Goal: Understand process/instructions

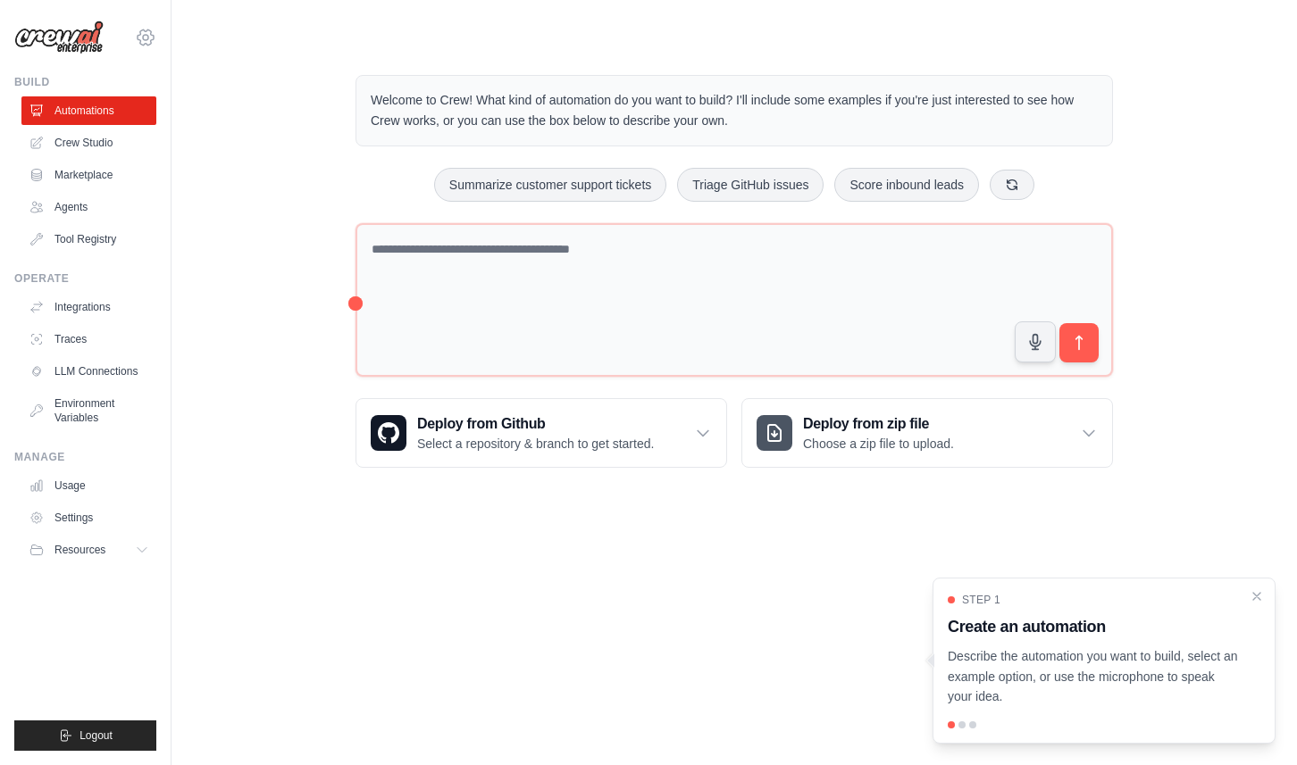
click at [145, 39] on icon at bounding box center [145, 37] width 5 height 5
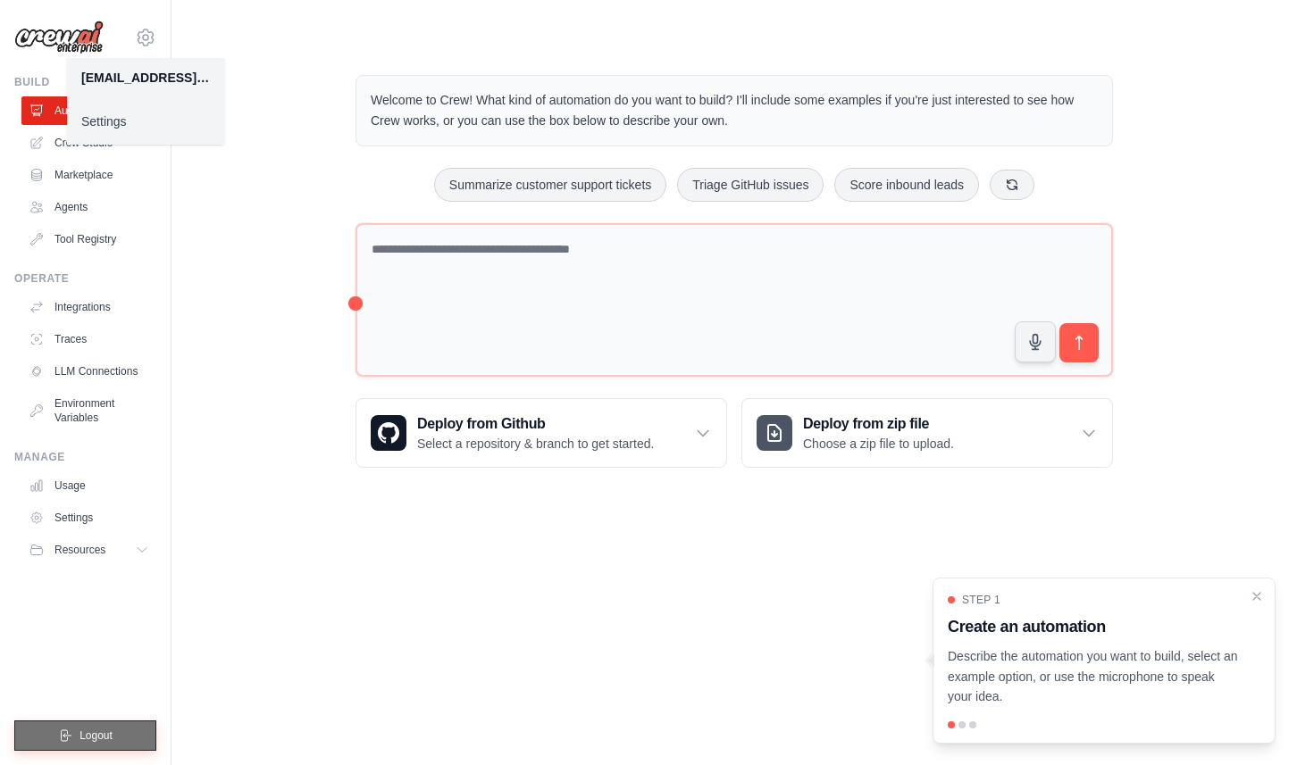
click at [89, 737] on span "Logout" at bounding box center [95, 736] width 33 height 14
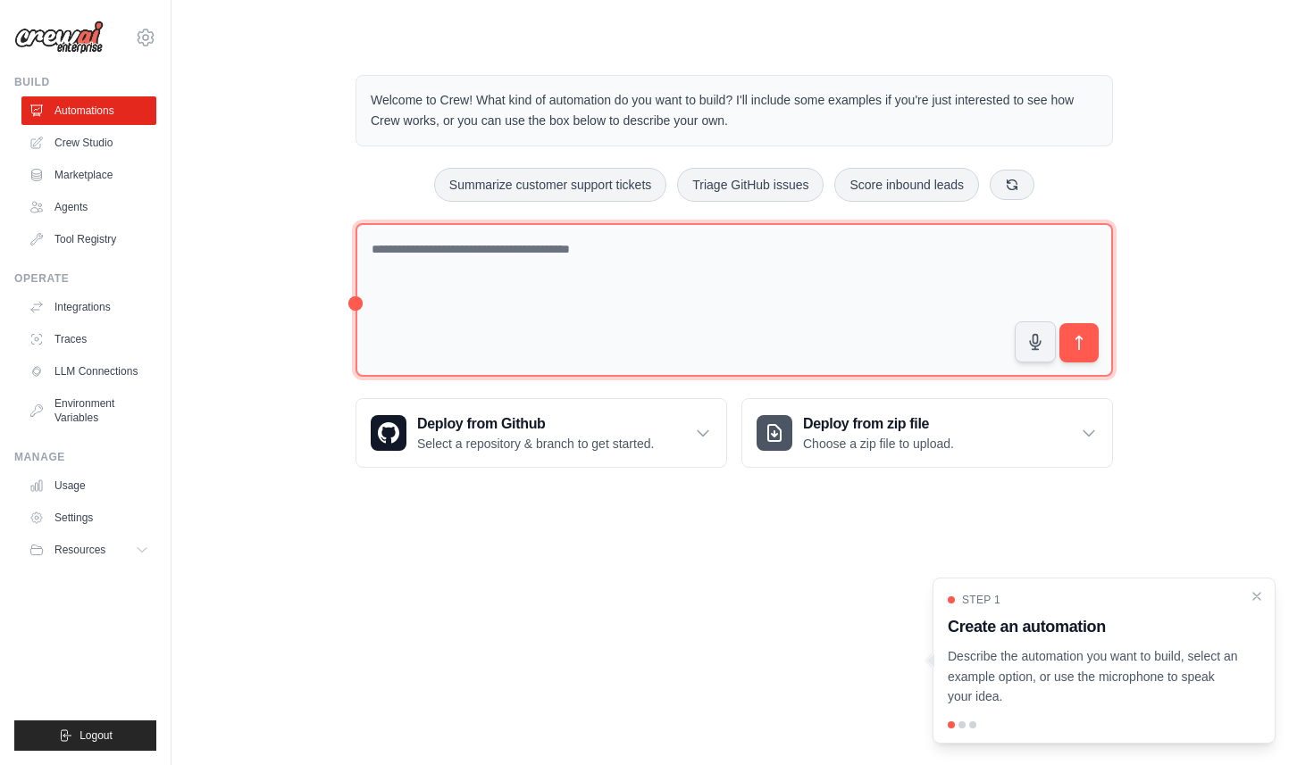
click at [697, 264] on textarea at bounding box center [733, 300] width 757 height 154
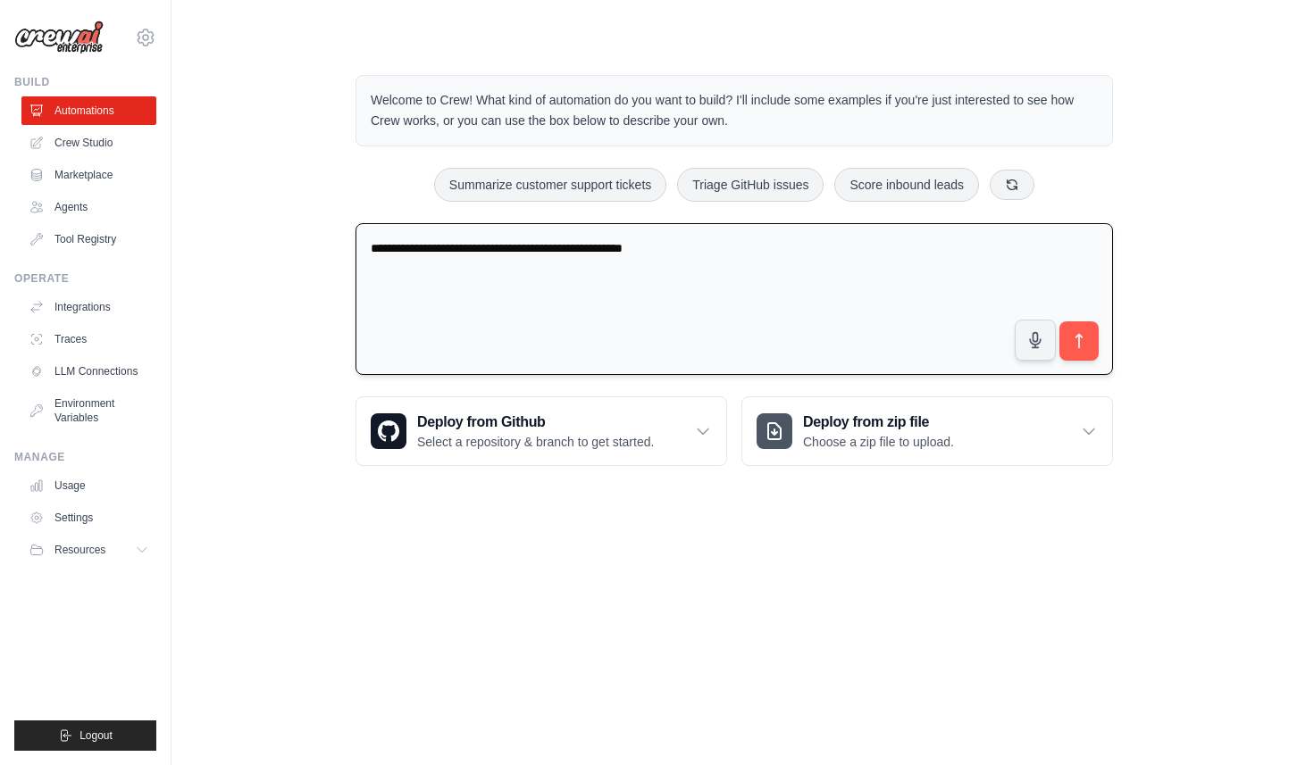
click at [690, 252] on textarea "**********" at bounding box center [733, 299] width 757 height 153
type textarea "**********"
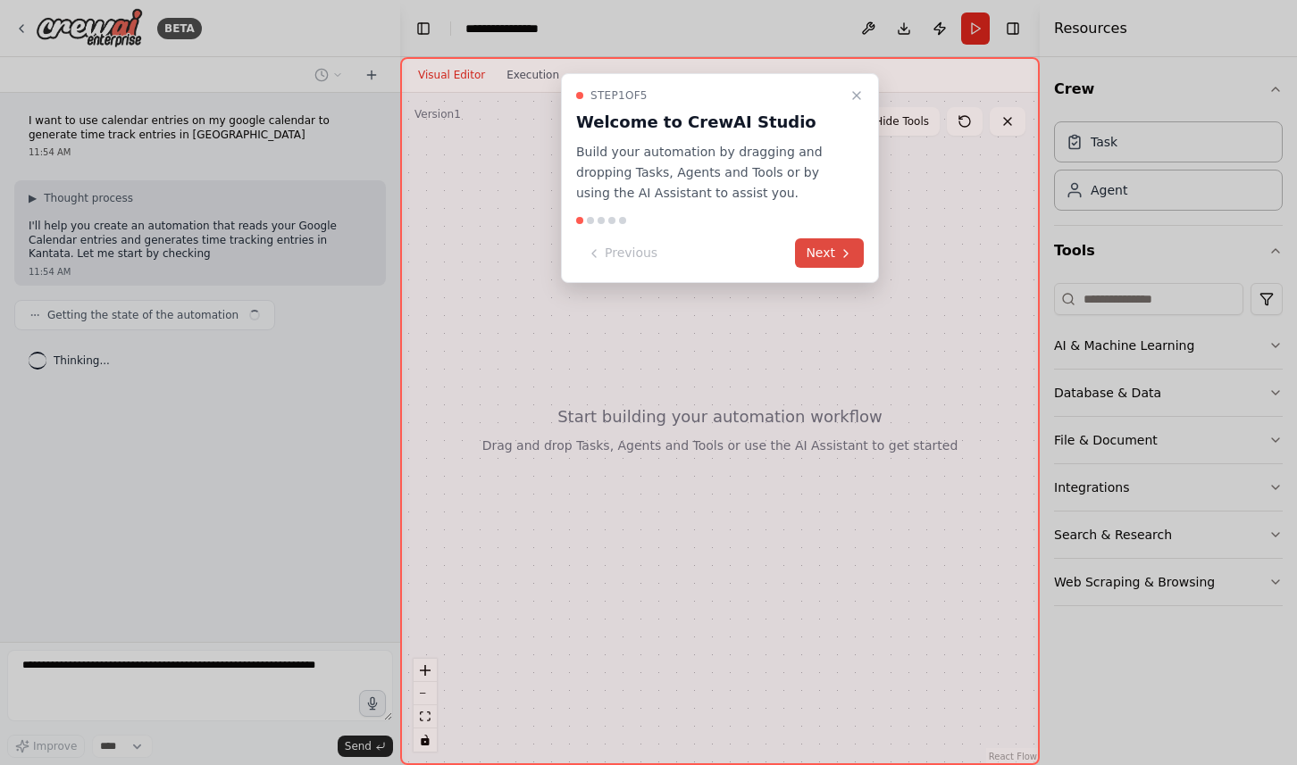
click at [826, 255] on button "Next" at bounding box center [829, 252] width 69 height 29
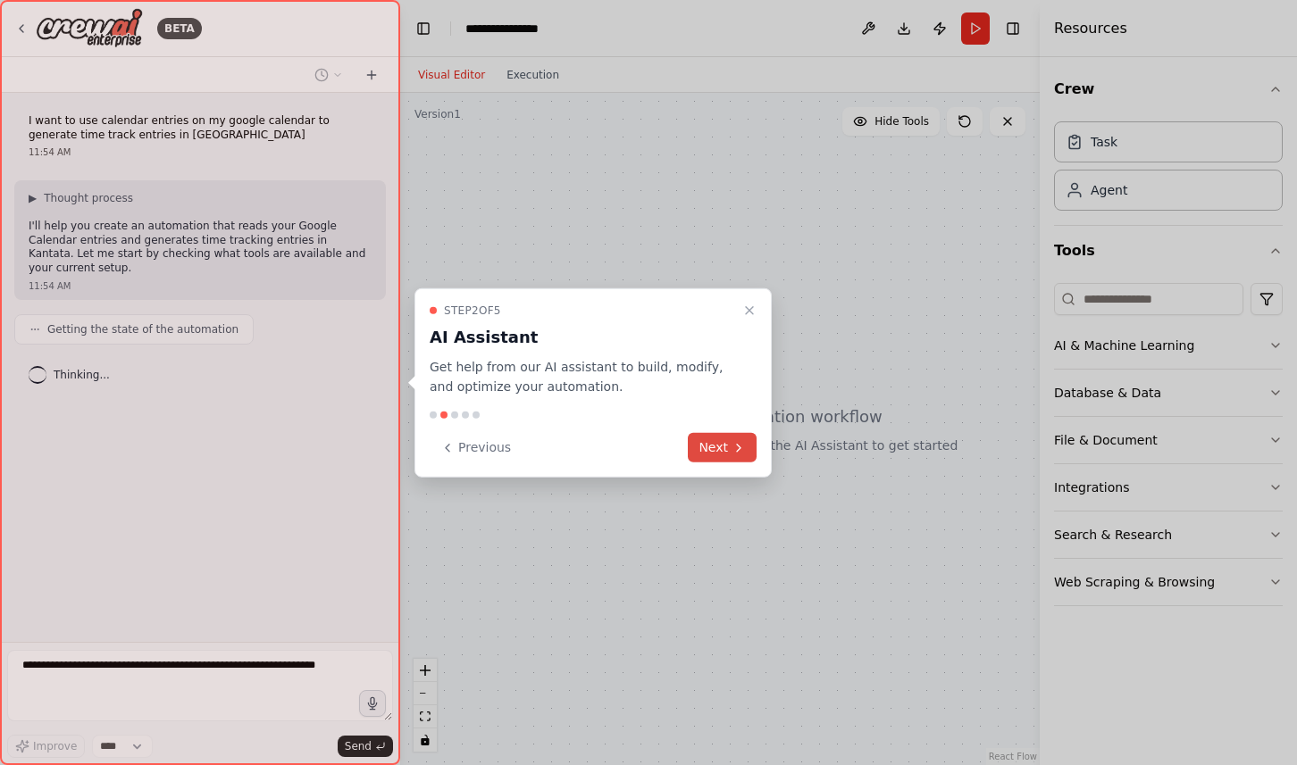
click at [705, 452] on button "Next" at bounding box center [722, 447] width 69 height 29
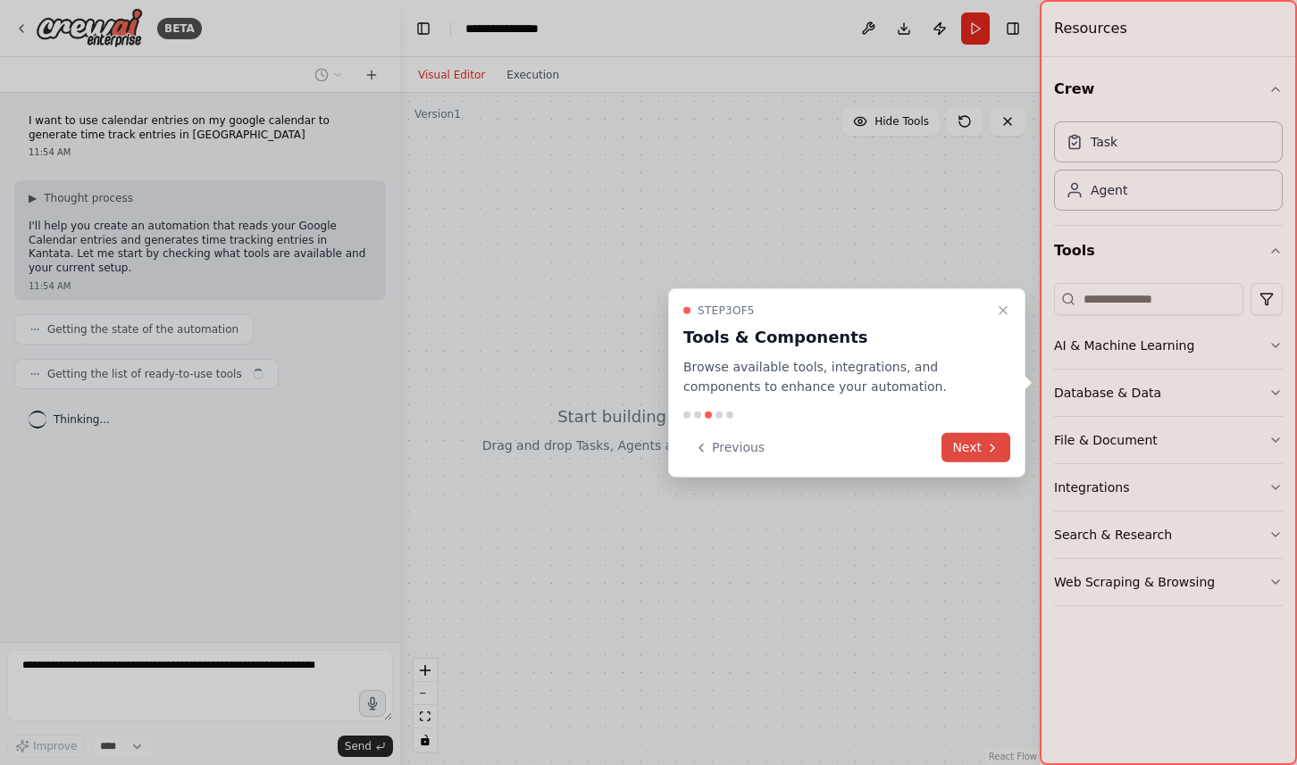
click at [977, 446] on button "Next" at bounding box center [975, 447] width 69 height 29
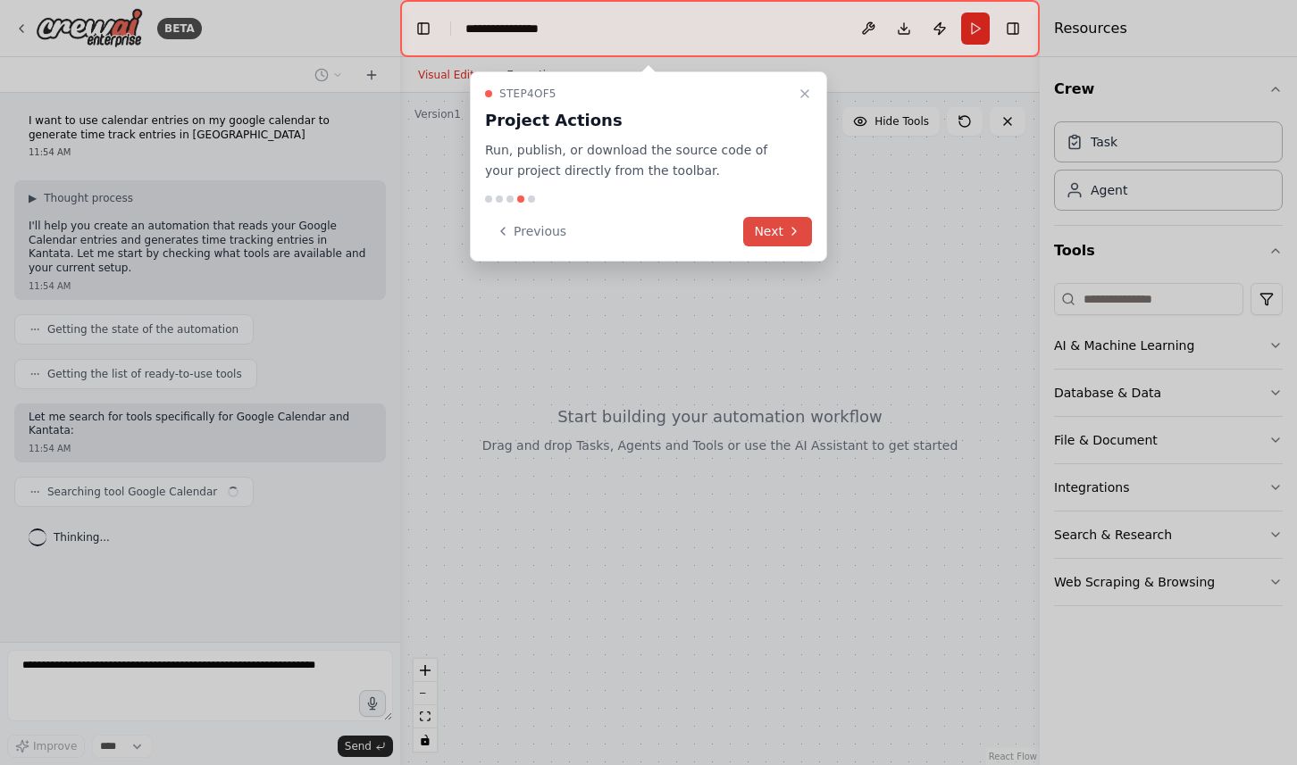
click at [801, 237] on button "Next" at bounding box center [777, 231] width 69 height 29
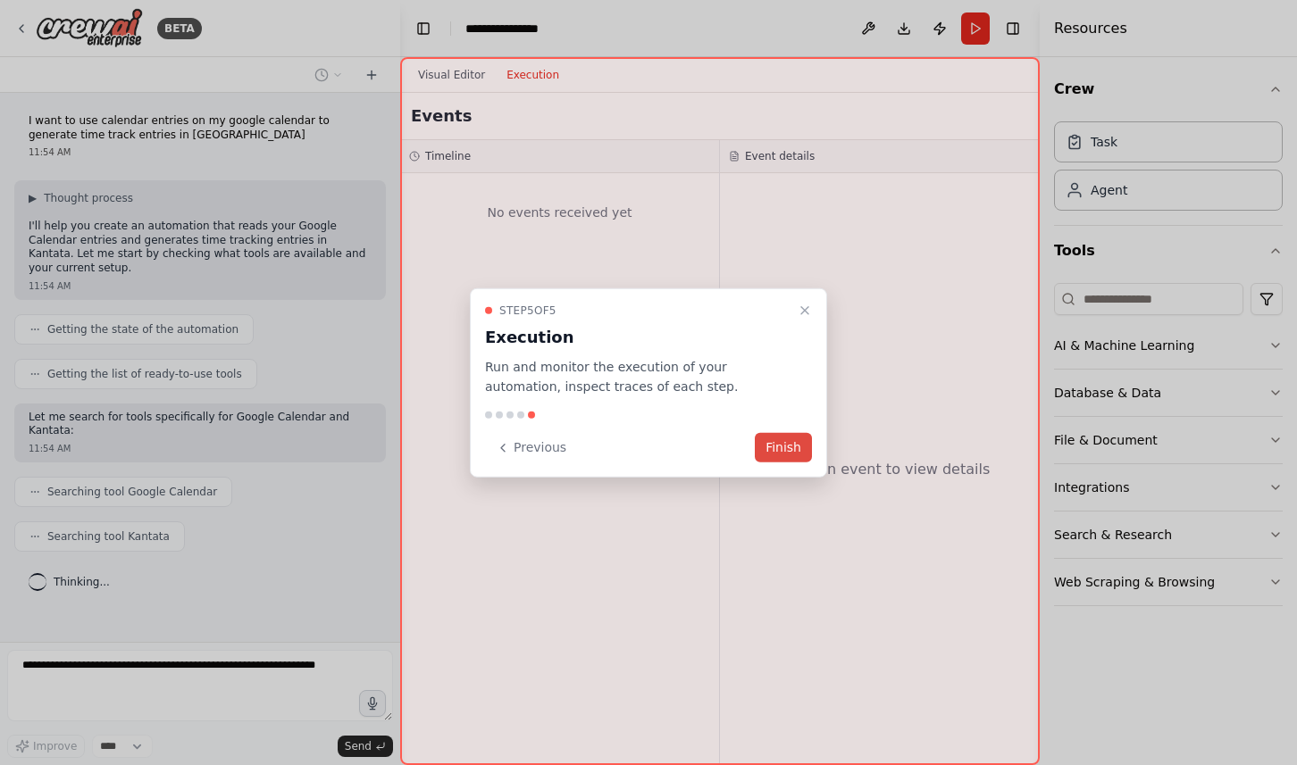
click at [780, 449] on button "Finish" at bounding box center [783, 447] width 57 height 29
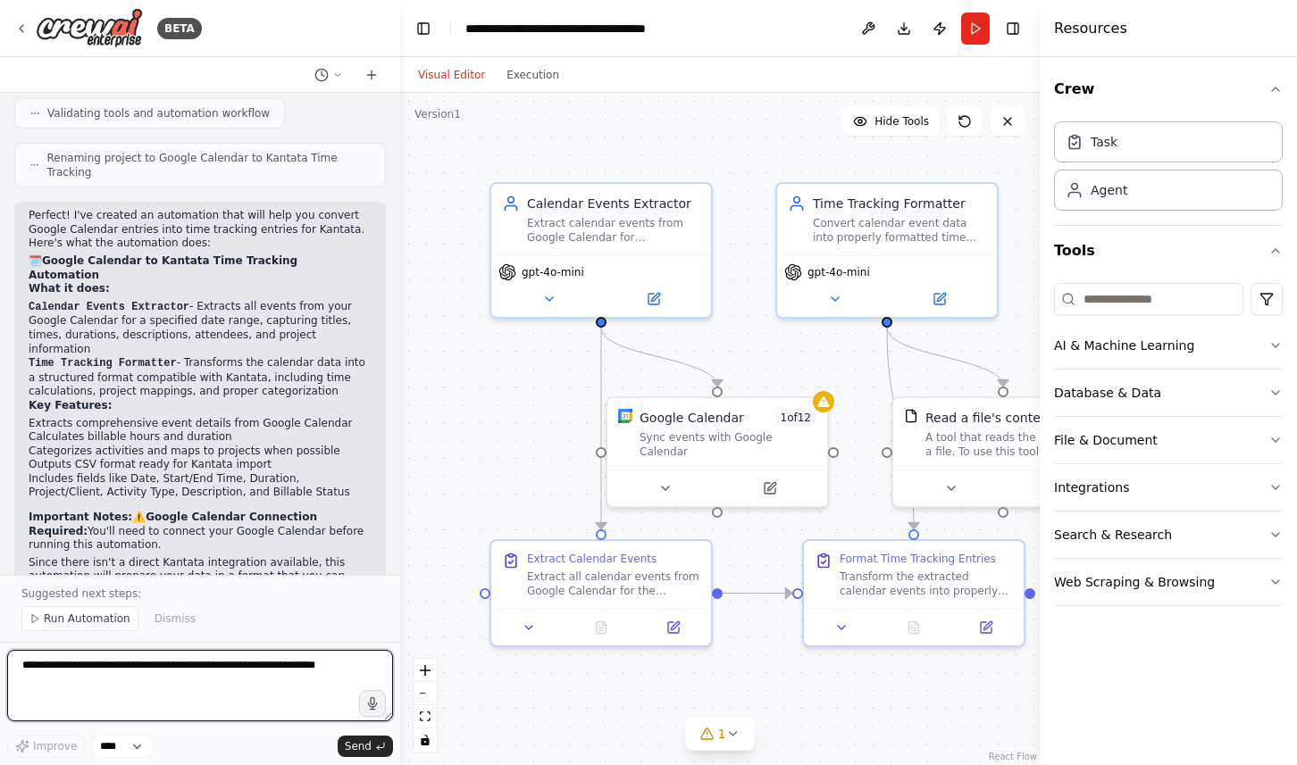
scroll to position [1839, 0]
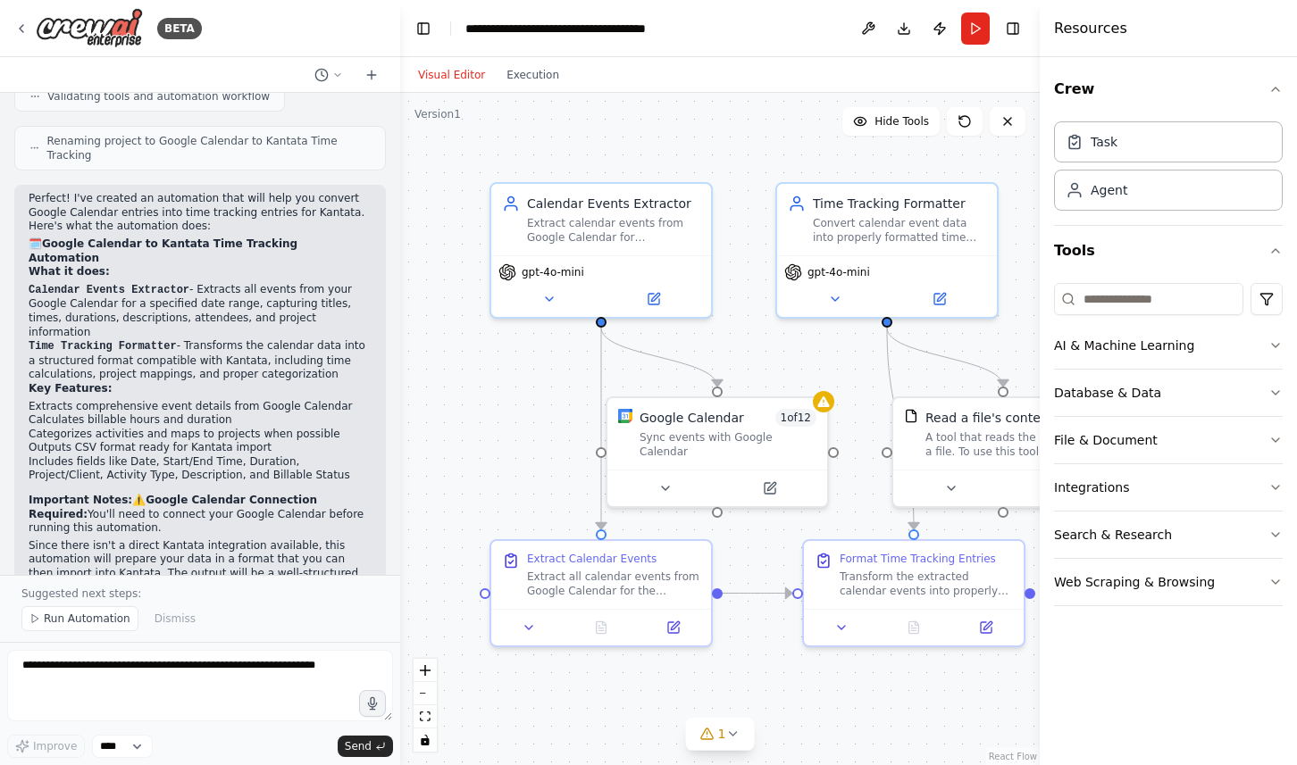
drag, startPoint x: 115, startPoint y: 257, endPoint x: 156, endPoint y: 270, distance: 42.9
click at [156, 339] on li "Time Tracking Formatter - Transforms the calendar data into a structured format…" at bounding box center [200, 360] width 343 height 43
drag, startPoint x: 179, startPoint y: 275, endPoint x: 116, endPoint y: 264, distance: 63.4
click at [116, 339] on li "Time Tracking Formatter - Transforms the calendar data into a structured format…" at bounding box center [200, 360] width 343 height 43
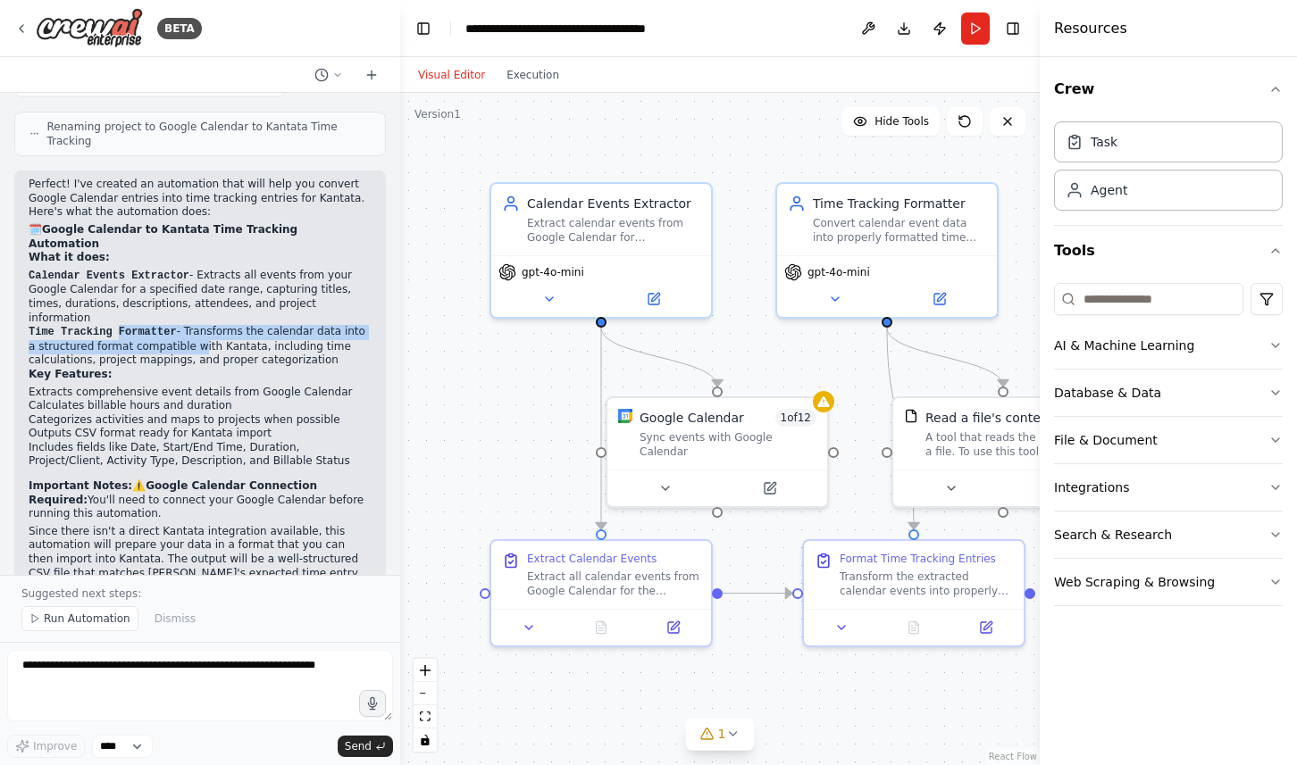
scroll to position [1858, 0]
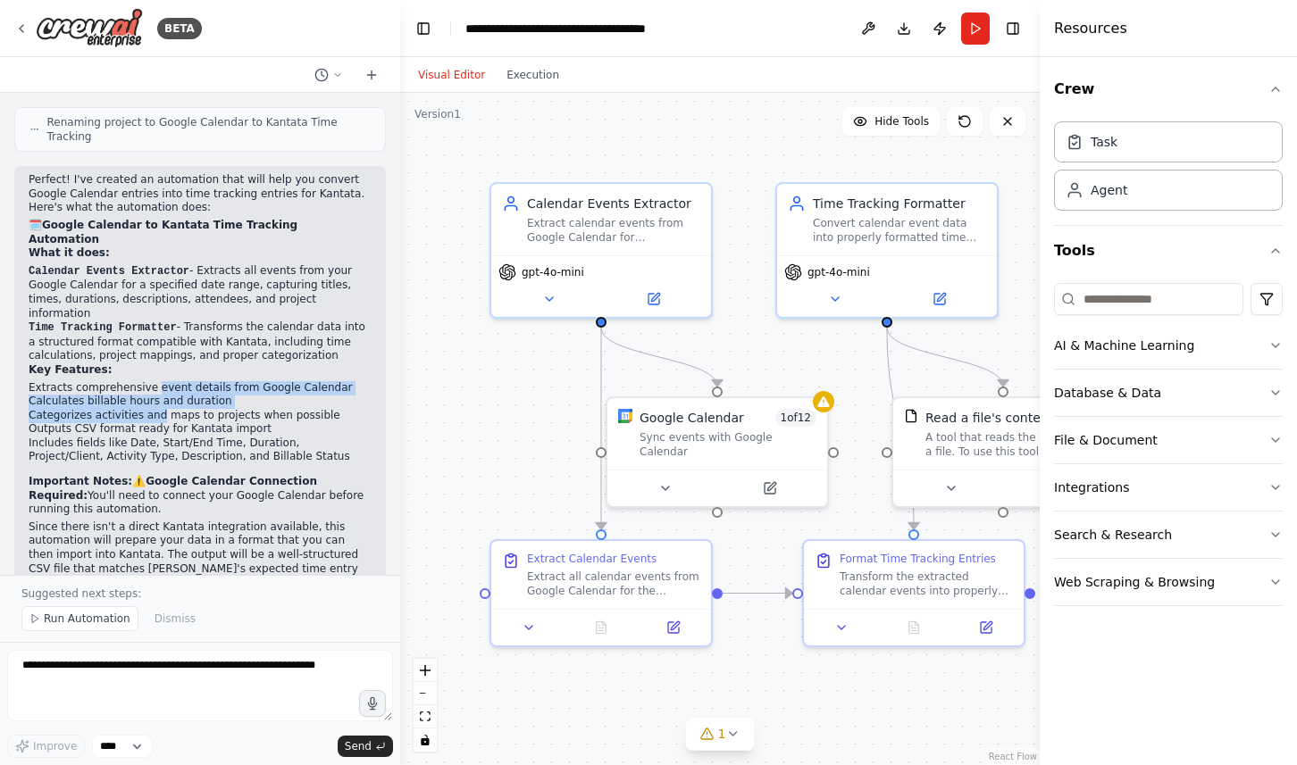
drag, startPoint x: 152, startPoint y: 304, endPoint x: 160, endPoint y: 333, distance: 30.5
click at [160, 381] on ul "Extracts comprehensive event details from Google Calendar Calculates billable h…" at bounding box center [200, 423] width 343 height 84
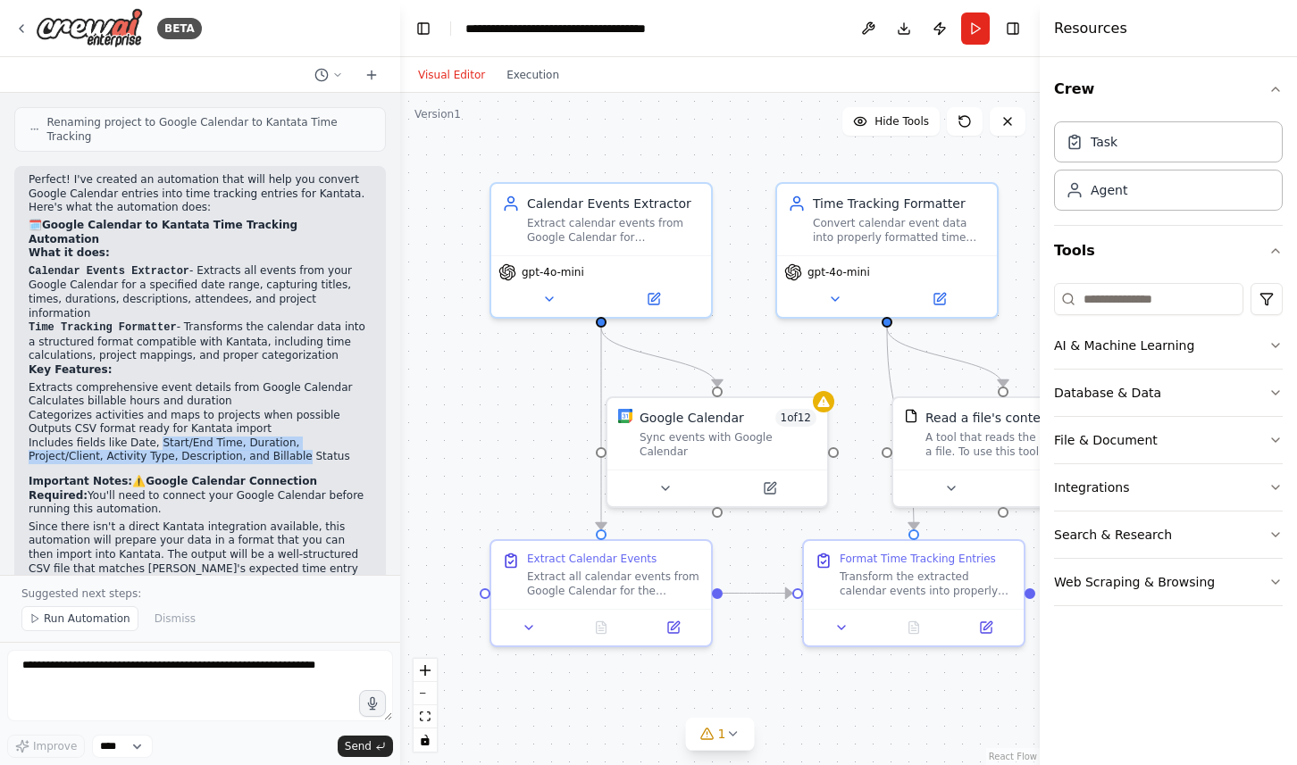
drag, startPoint x: 154, startPoint y: 361, endPoint x: 221, endPoint y: 370, distance: 67.6
click at [221, 437] on li "Includes fields like Date, Start/End Time, Duration, Project/Client, Activity T…" at bounding box center [200, 451] width 343 height 28
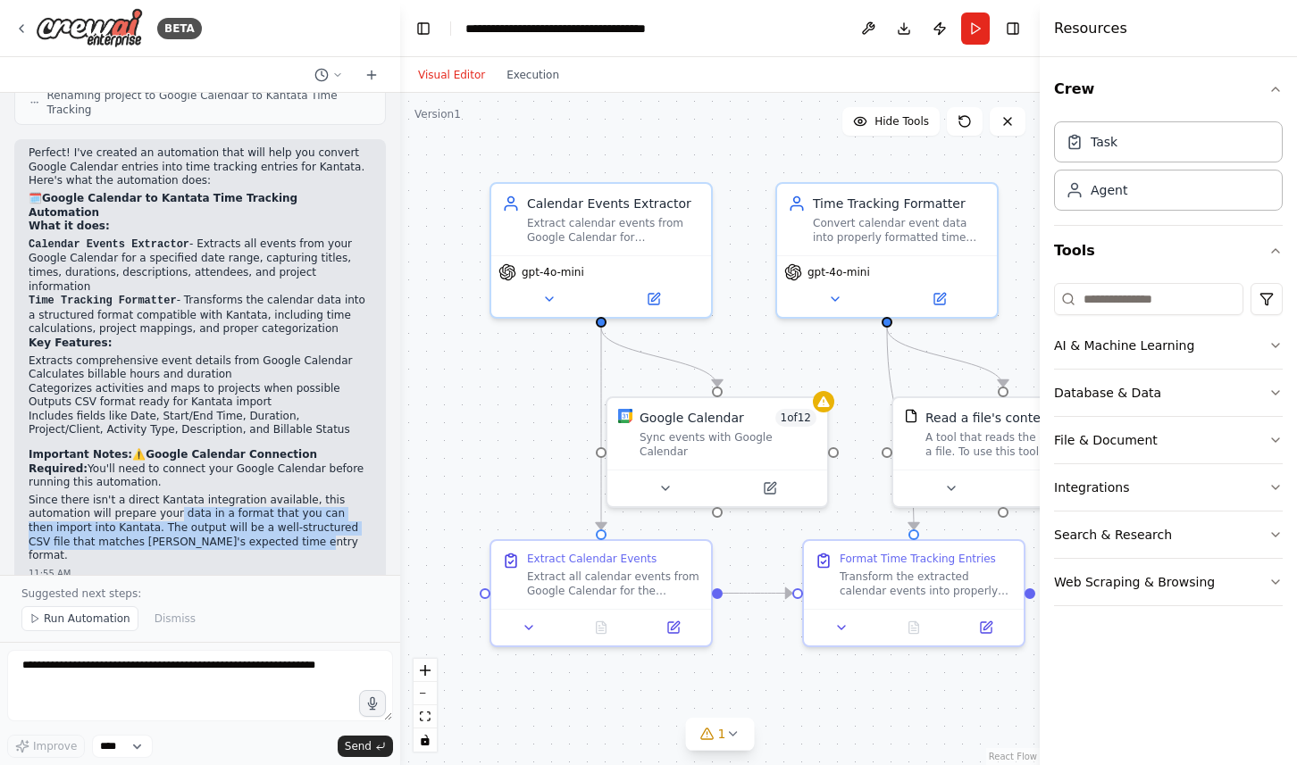
drag, startPoint x: 170, startPoint y: 430, endPoint x: 257, endPoint y: 455, distance: 90.8
click at [257, 494] on p "Since there isn't a direct Kantata integration available, this automation will …" at bounding box center [200, 529] width 343 height 70
